Goal: Book appointment/travel/reservation

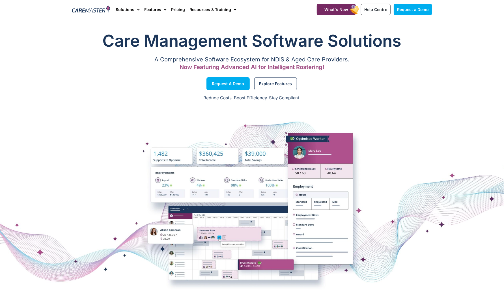
click at [390, 131] on div at bounding box center [252, 204] width 504 height 198
